Goal: Communication & Community: Answer question/provide support

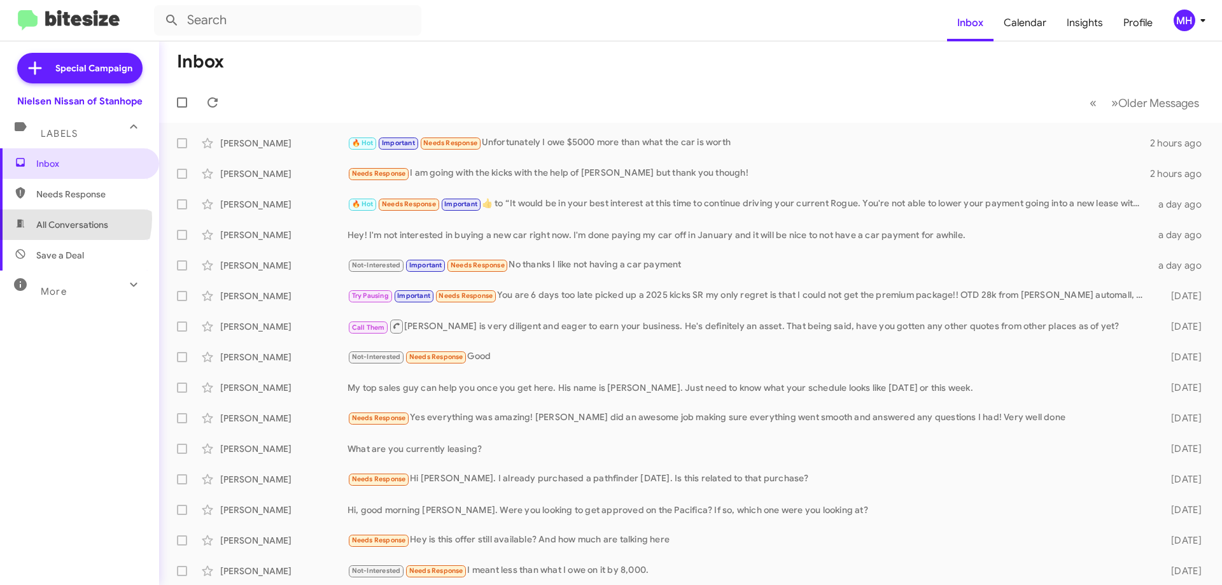
click at [62, 218] on span "All Conversations" at bounding box center [72, 224] width 72 height 13
type input "in:all-conversations"
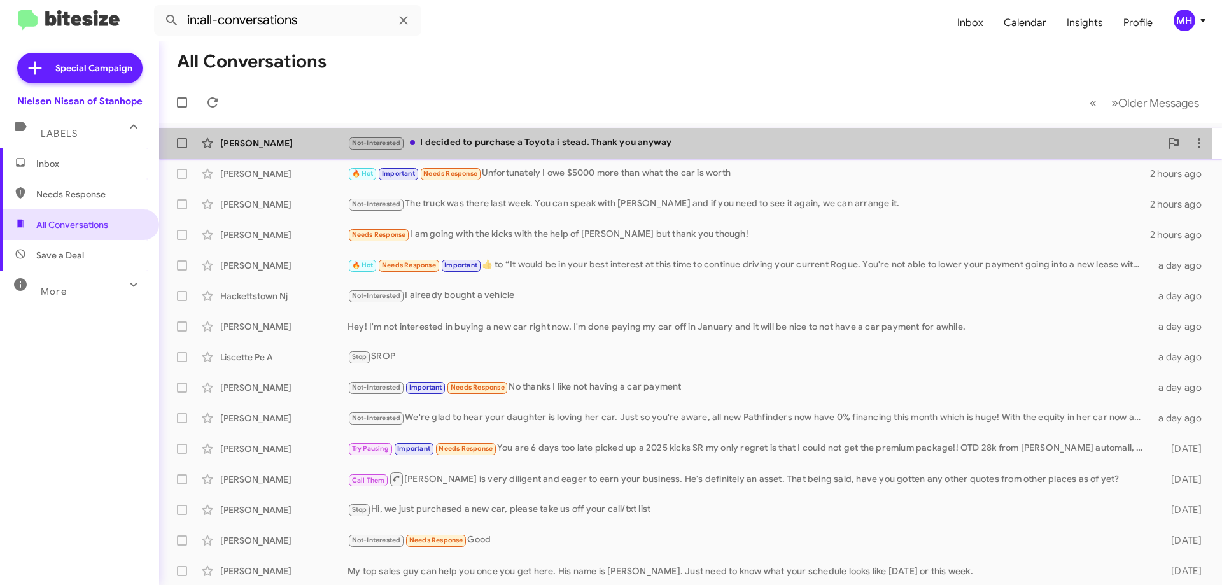
click at [560, 139] on div "Not-Interested I decided to purchase a Toyota i stead. Thank you anyway" at bounding box center [753, 143] width 813 height 15
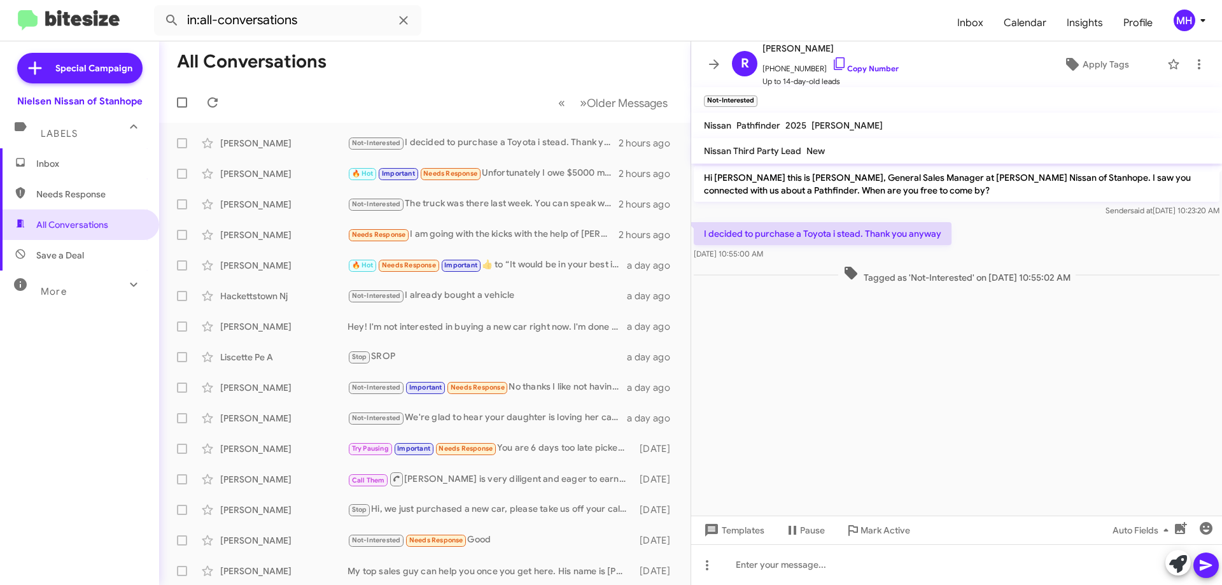
click at [80, 166] on span "Inbox" at bounding box center [90, 163] width 108 height 13
